Goal: Information Seeking & Learning: Learn about a topic

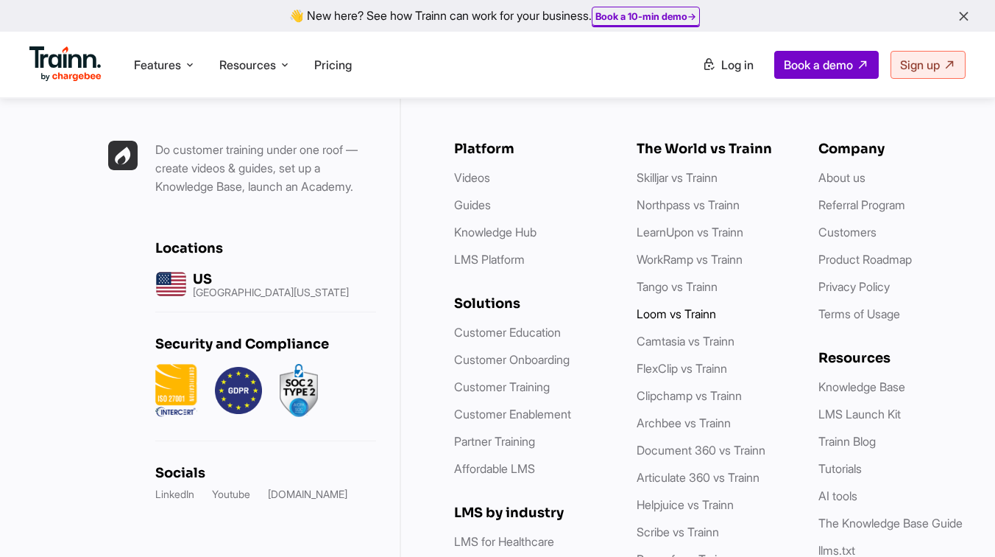
scroll to position [4263, 0]
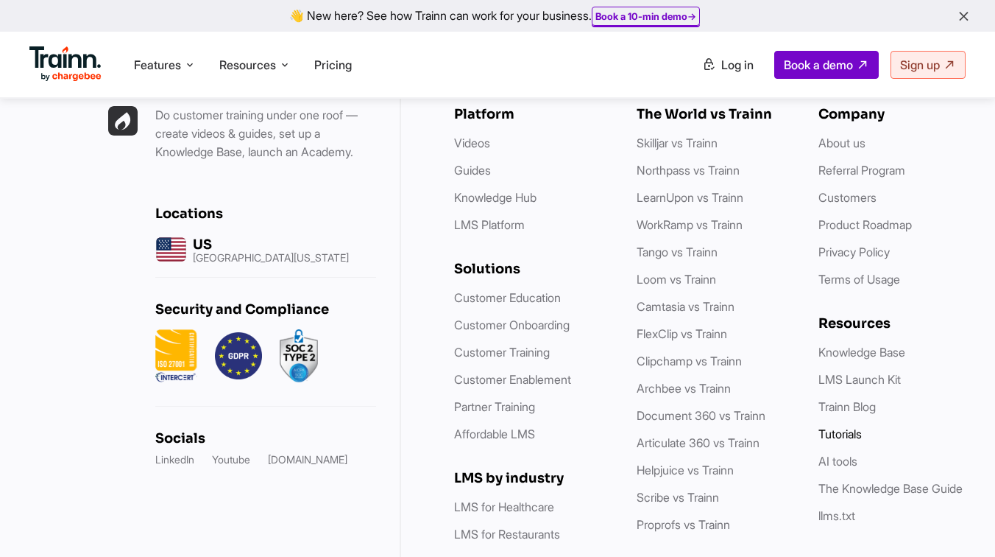
click at [836, 426] on link "Tutorials" at bounding box center [840, 433] width 43 height 15
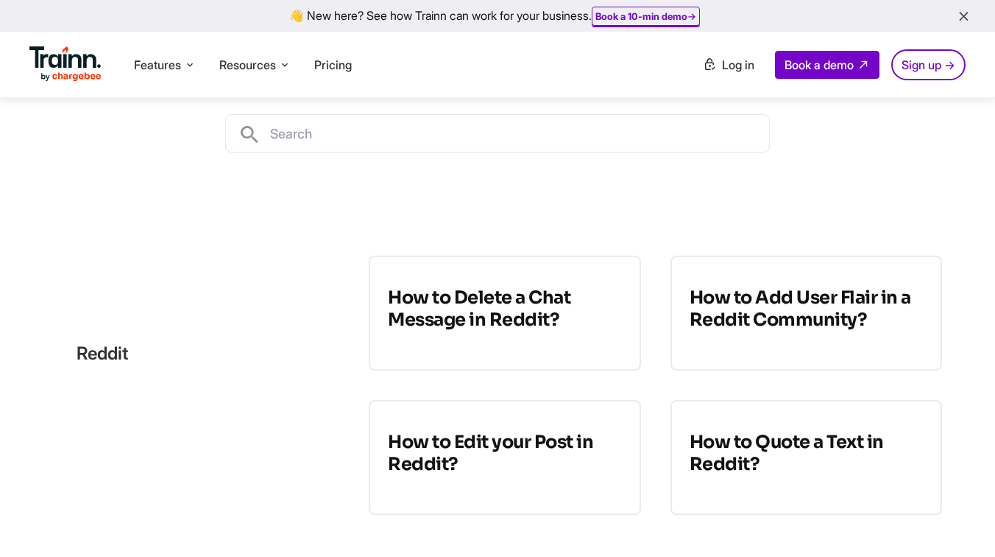
scroll to position [375, 0]
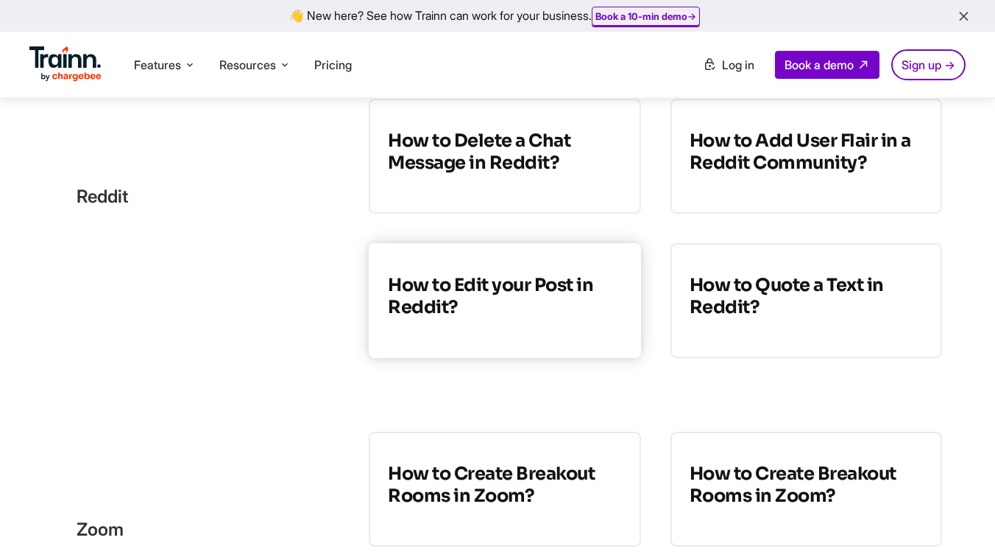
click at [466, 312] on h3 "How to Edit your Post in Reddit?" at bounding box center [504, 296] width 233 height 44
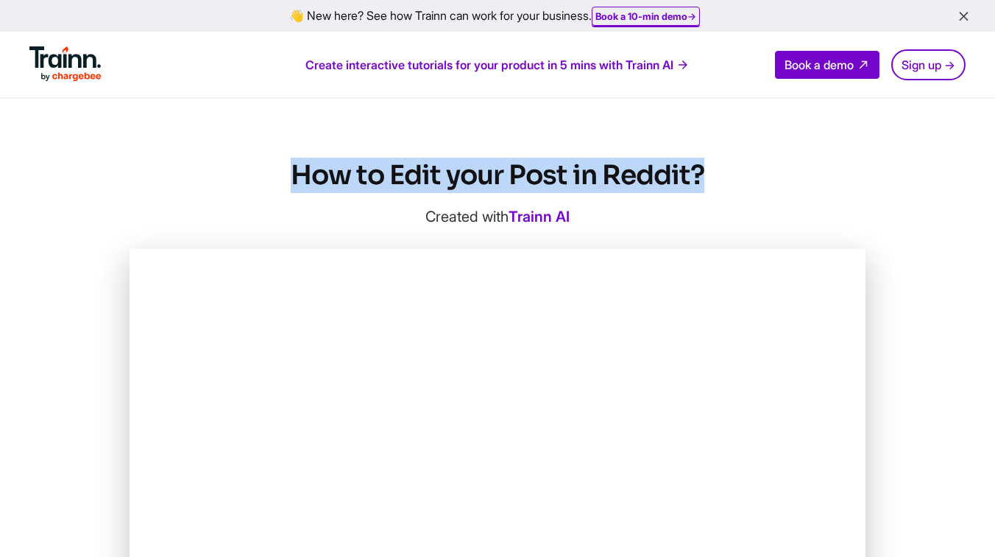
drag, startPoint x: 716, startPoint y: 175, endPoint x: 292, endPoint y: 186, distance: 424.2
click at [292, 186] on h1 "How to Edit your Post in Reddit?" at bounding box center [498, 175] width 736 height 35
copy h1 "How to Edit your Post in Reddit?"
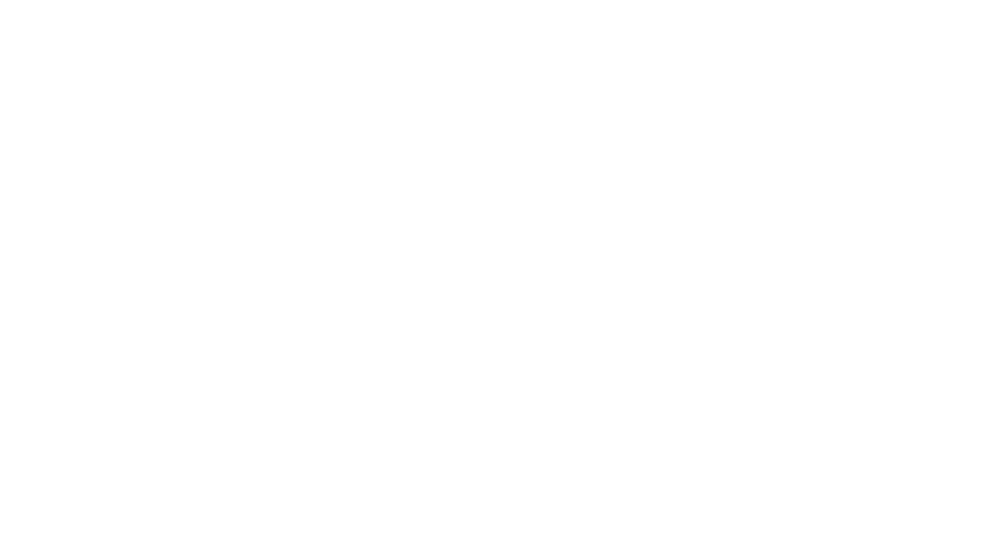
scroll to position [375, 0]
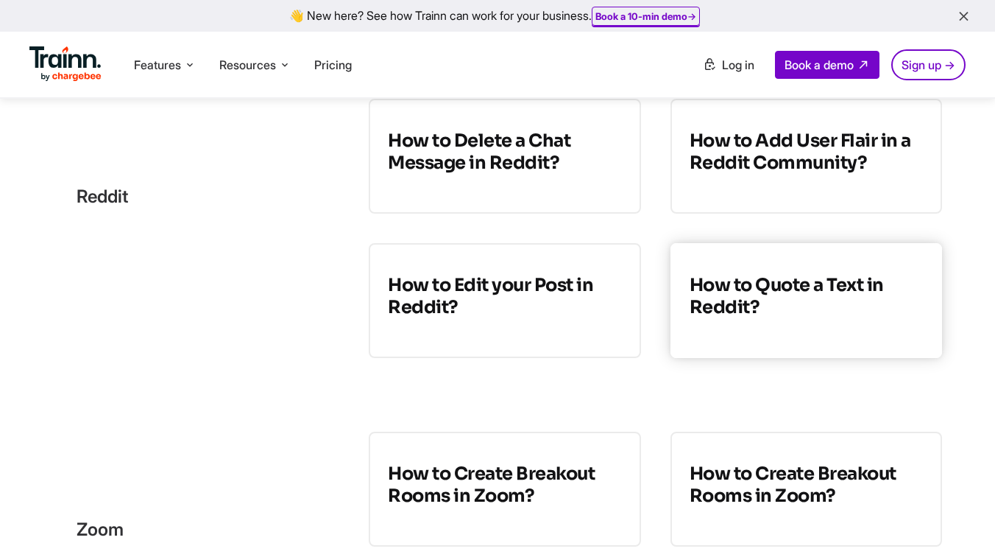
click at [798, 297] on h3 "How to Quote a Text in Reddit?" at bounding box center [806, 296] width 233 height 44
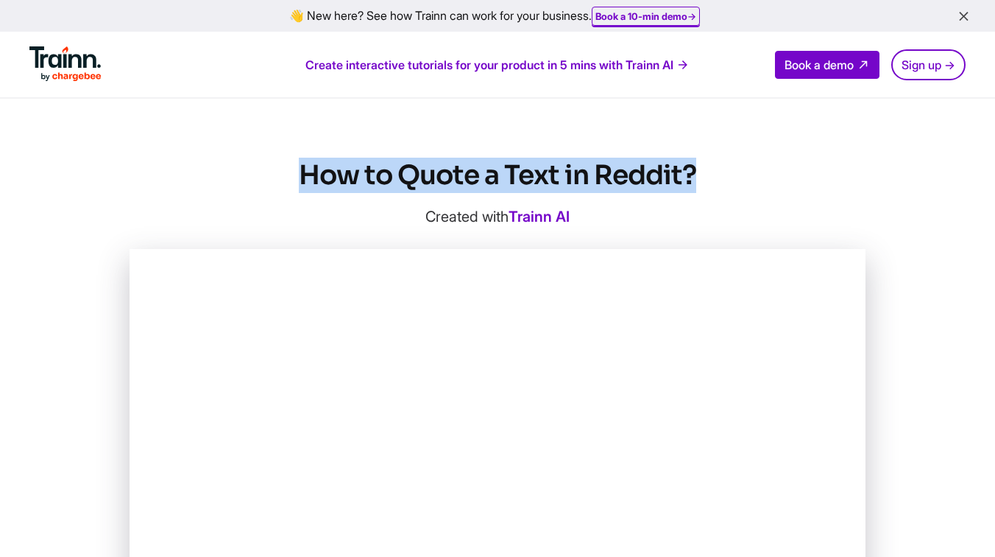
drag, startPoint x: 540, startPoint y: 181, endPoint x: 302, endPoint y: 180, distance: 238.5
click at [302, 180] on h1 "How to Quote a Text in Reddit?" at bounding box center [498, 175] width 736 height 35
copy h1 "How to Quote a Text in Reddit?"
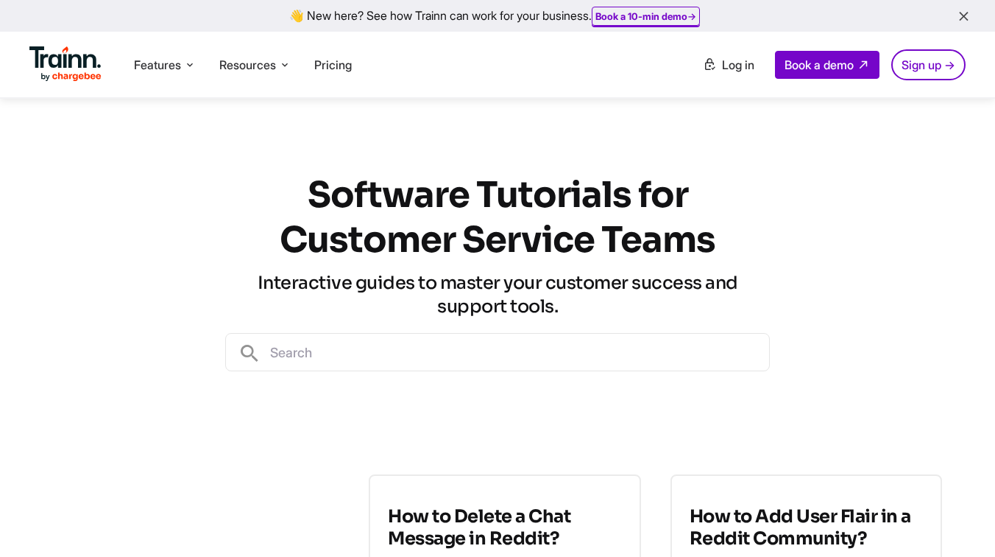
scroll to position [375, 0]
